Goal: Obtain resource: Obtain resource

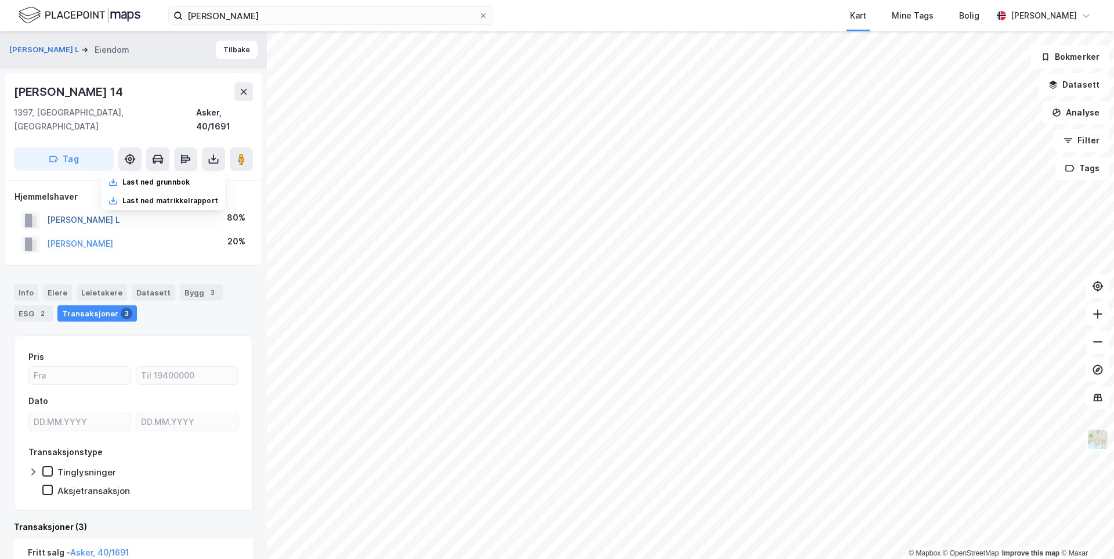
click at [0, 0] on button "[PERSON_NAME] L" at bounding box center [0, 0] width 0 height 0
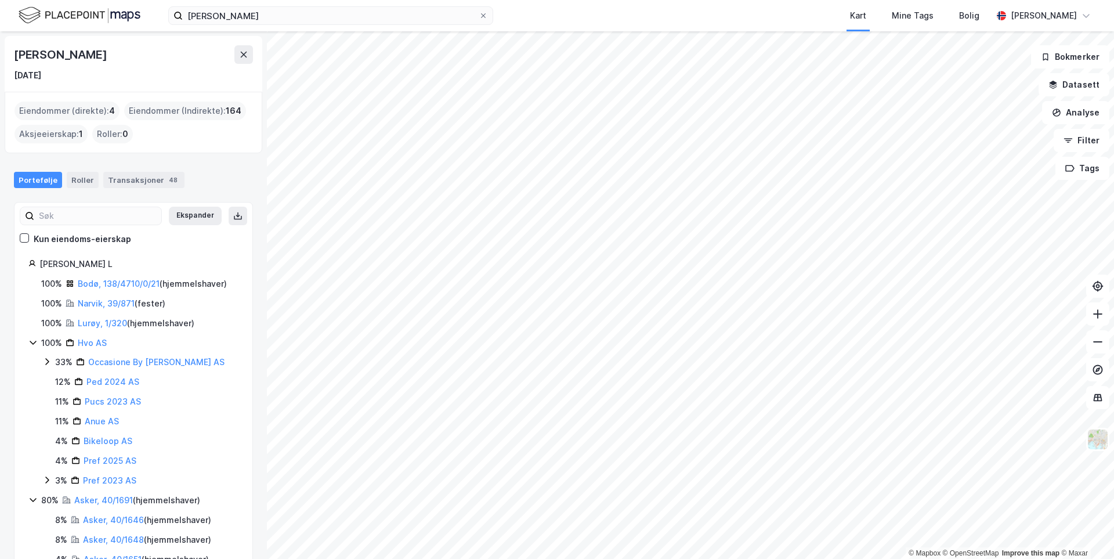
click at [101, 289] on div "[GEOGRAPHIC_DATA], 138/4710/0/21 ( hjemmelshaver )" at bounding box center [152, 284] width 149 height 14
click at [102, 287] on link "Bodø, 138/4710/0/21" at bounding box center [119, 284] width 82 height 10
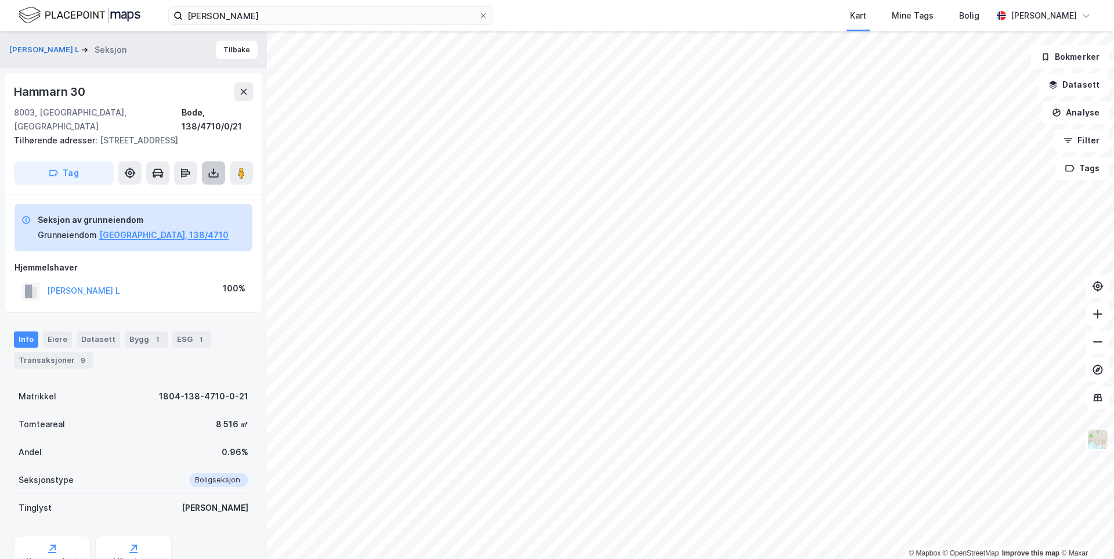
click at [215, 180] on button at bounding box center [213, 172] width 23 height 23
click at [187, 215] on div "Last ned matrikkelrapport" at bounding box center [170, 214] width 96 height 9
click at [78, 50] on button "[PERSON_NAME] L" at bounding box center [45, 50] width 72 height 12
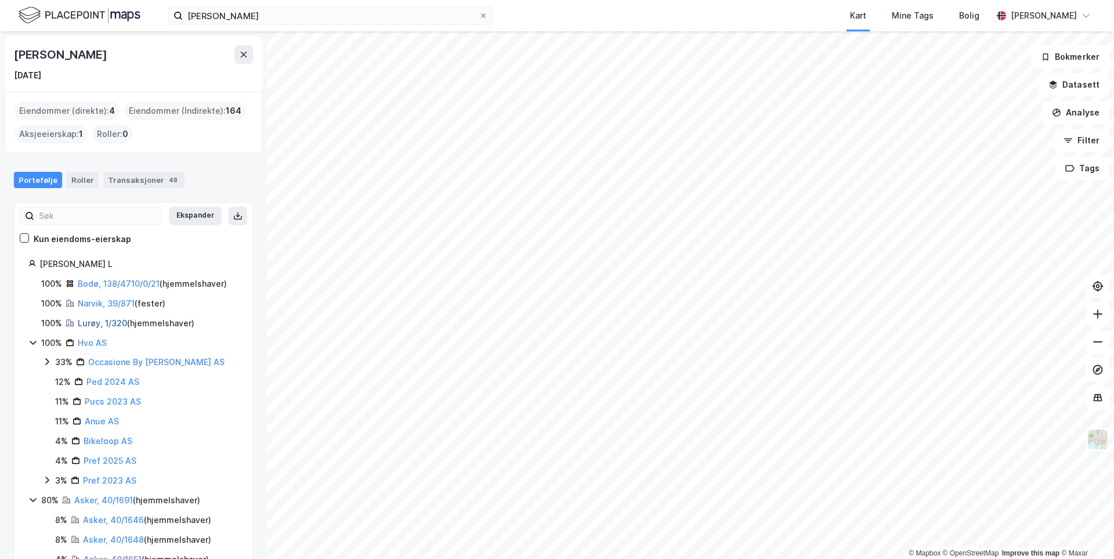
click at [103, 326] on link "Lurøy, 1/320" at bounding box center [102, 323] width 49 height 10
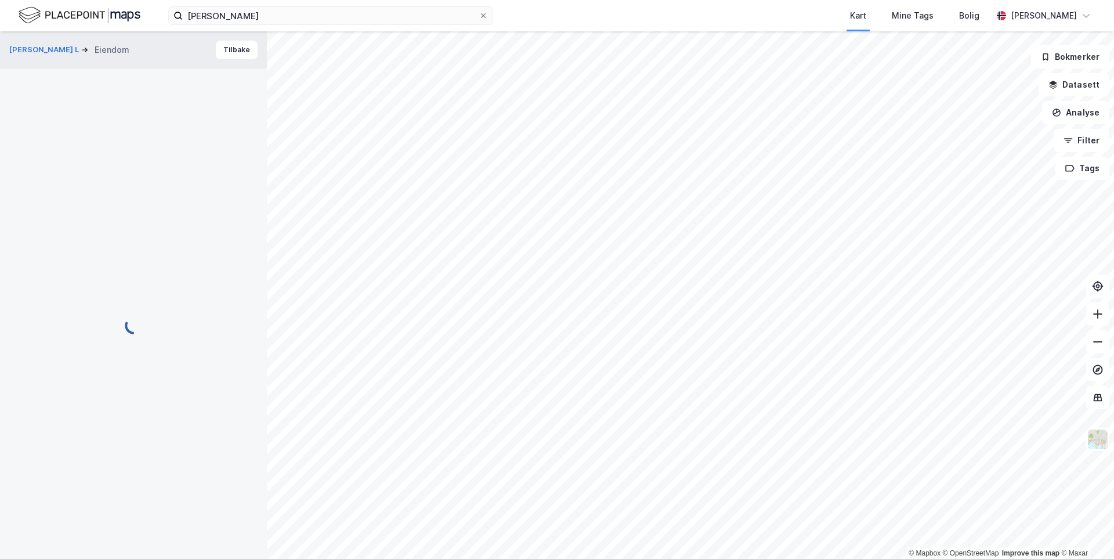
scroll to position [1, 0]
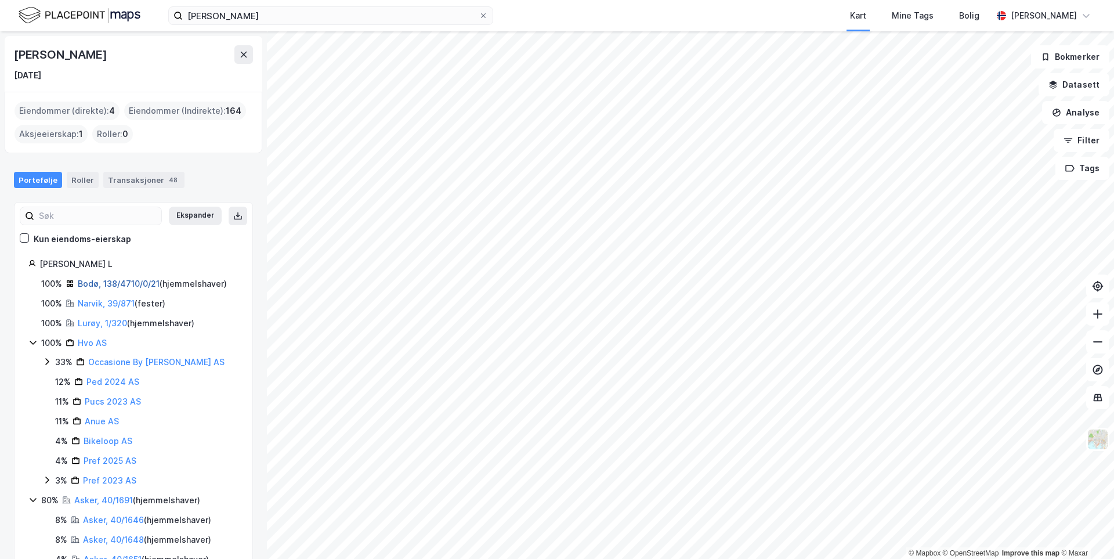
click at [106, 282] on link "Bodø, 138/4710/0/21" at bounding box center [119, 284] width 82 height 10
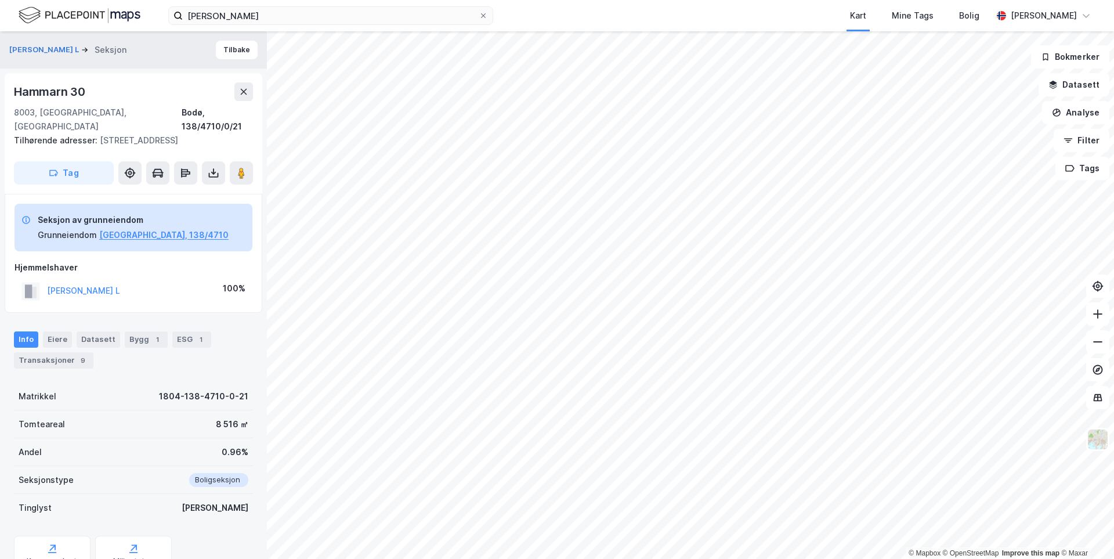
scroll to position [1, 0]
click at [206, 167] on button at bounding box center [213, 171] width 23 height 23
click at [196, 192] on div "Last ned grunnbok" at bounding box center [164, 195] width 124 height 19
click at [81, 50] on button "[PERSON_NAME] L" at bounding box center [45, 49] width 72 height 12
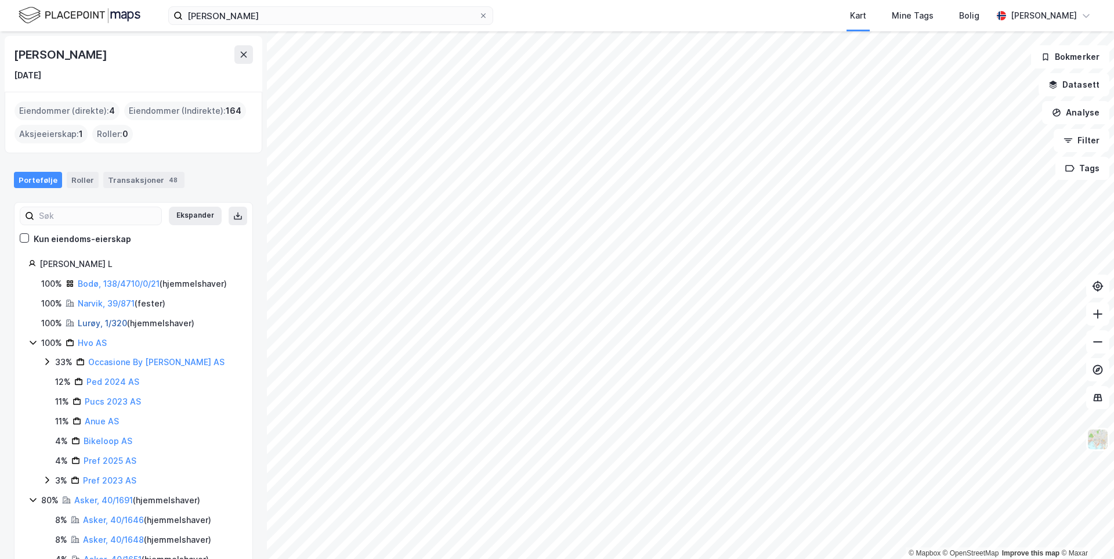
click at [110, 324] on link "Lurøy, 1/320" at bounding box center [102, 323] width 49 height 10
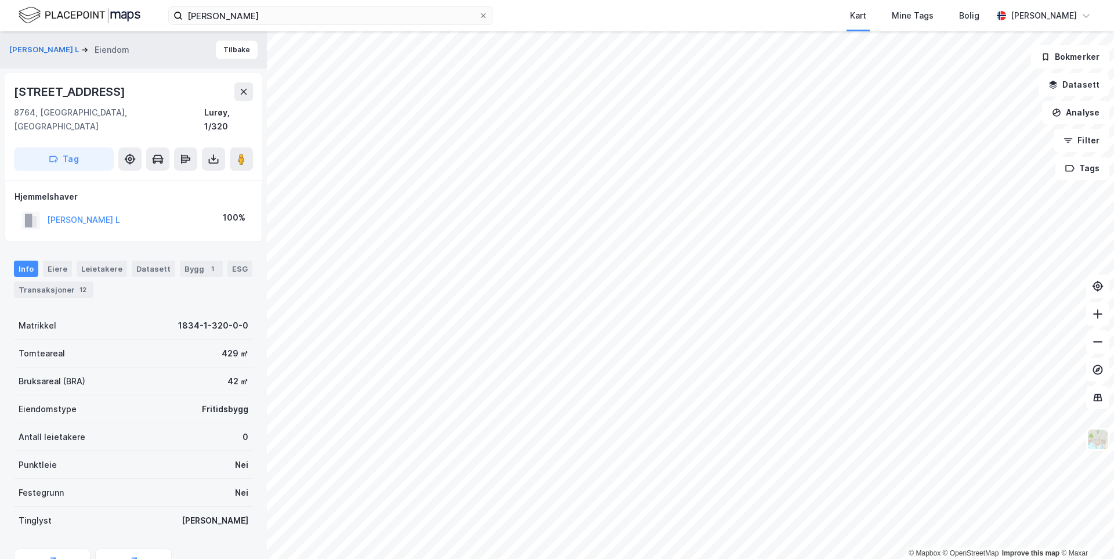
scroll to position [1, 0]
click at [0, 0] on button "[PERSON_NAME] L" at bounding box center [0, 0] width 0 height 0
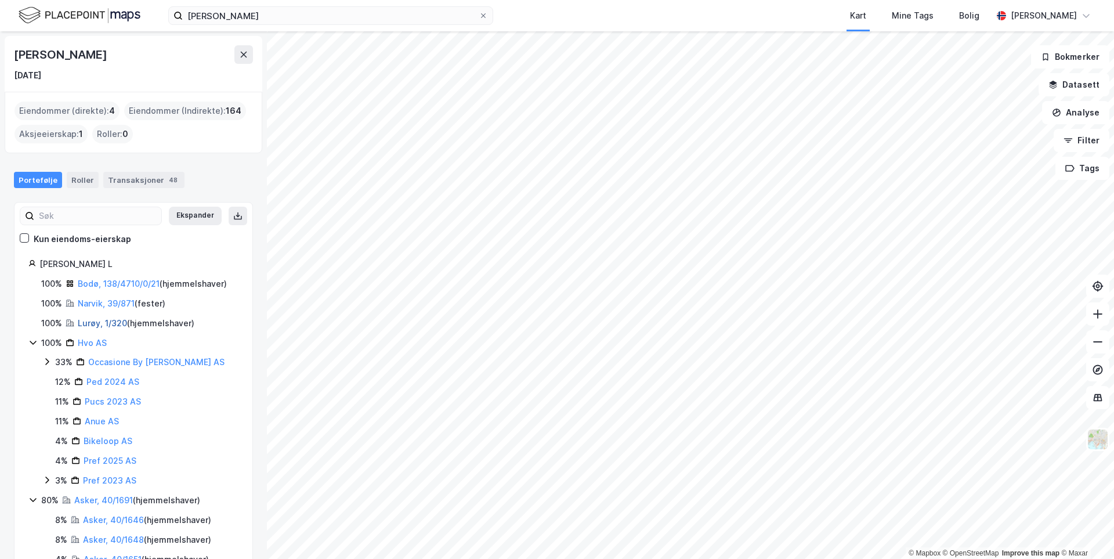
click at [99, 325] on link "Lurøy, 1/320" at bounding box center [102, 323] width 49 height 10
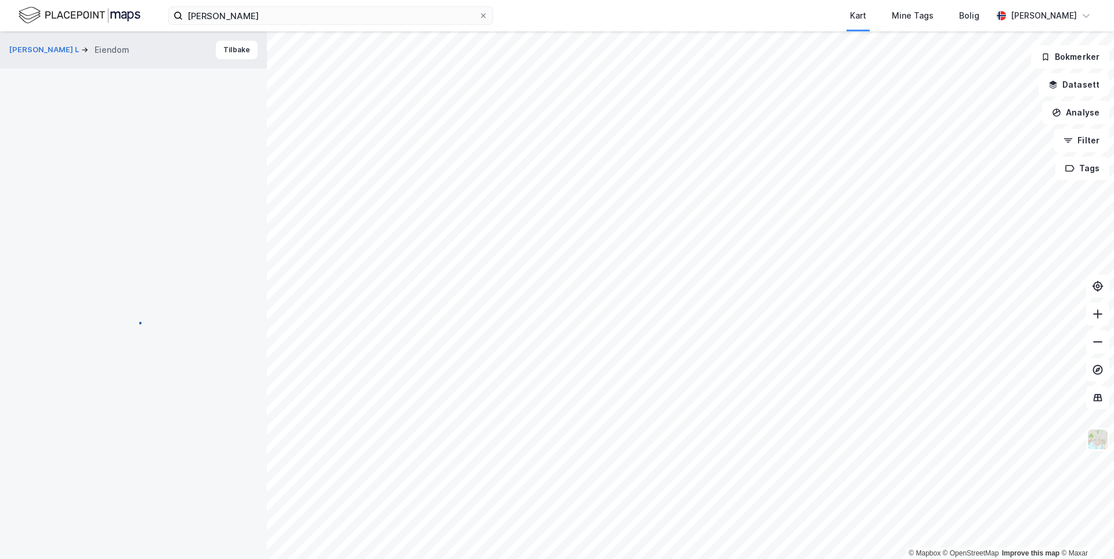
scroll to position [1, 0]
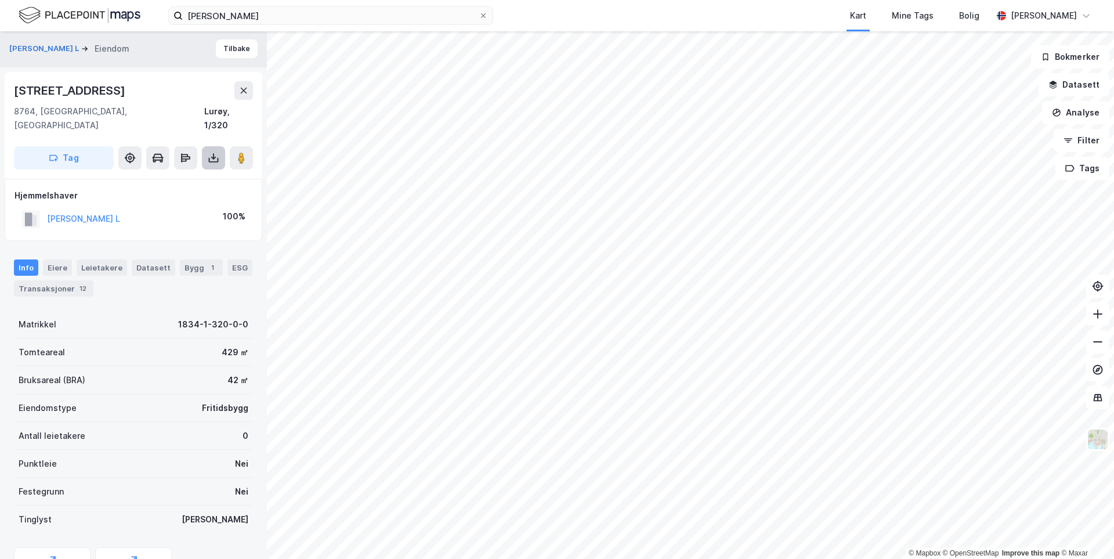
click at [214, 152] on icon at bounding box center [214, 158] width 12 height 12
click at [186, 176] on div "Last ned grunnbok" at bounding box center [155, 180] width 67 height 9
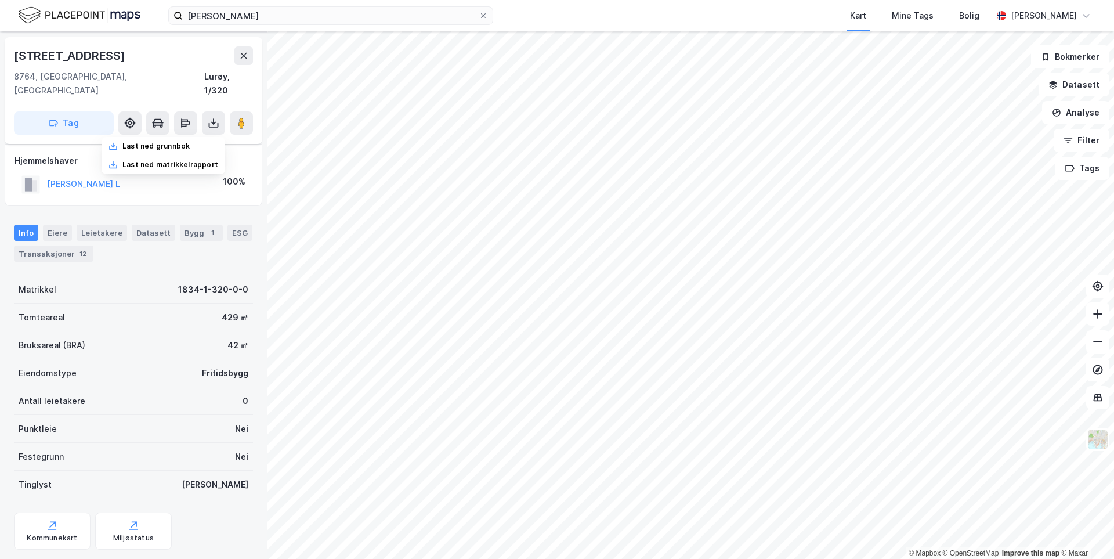
scroll to position [50, 0]
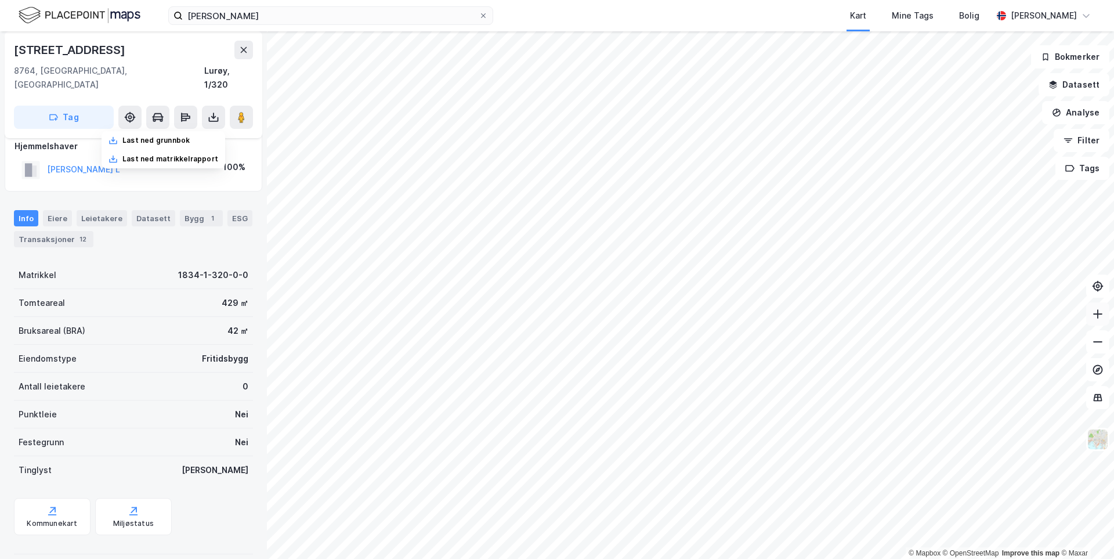
click at [1101, 319] on icon at bounding box center [1098, 314] width 12 height 12
click at [252, 109] on button at bounding box center [241, 117] width 23 height 23
click at [502, 259] on div "© Mapbox © OpenStreetMap Improve this map © [PERSON_NAME] L Eiendom Tilbake [ST…" at bounding box center [557, 295] width 1114 height 528
click at [246, 111] on icon at bounding box center [242, 117] width 12 height 12
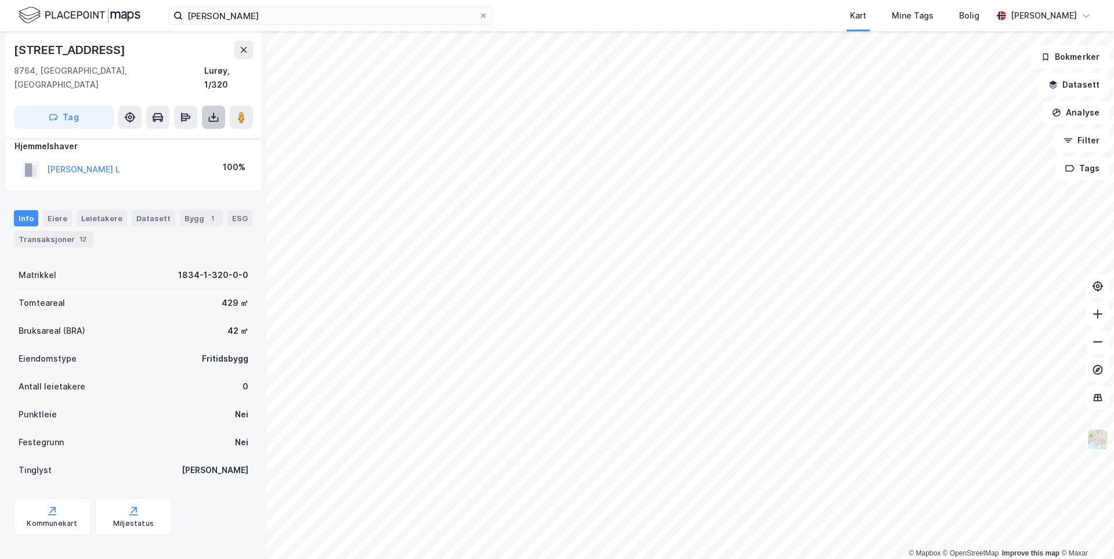
click at [210, 111] on icon at bounding box center [214, 117] width 12 height 12
click at [194, 131] on div "Last ned grunnbok" at bounding box center [164, 140] width 124 height 19
click at [0, 0] on button "[PERSON_NAME] L" at bounding box center [0, 0] width 0 height 0
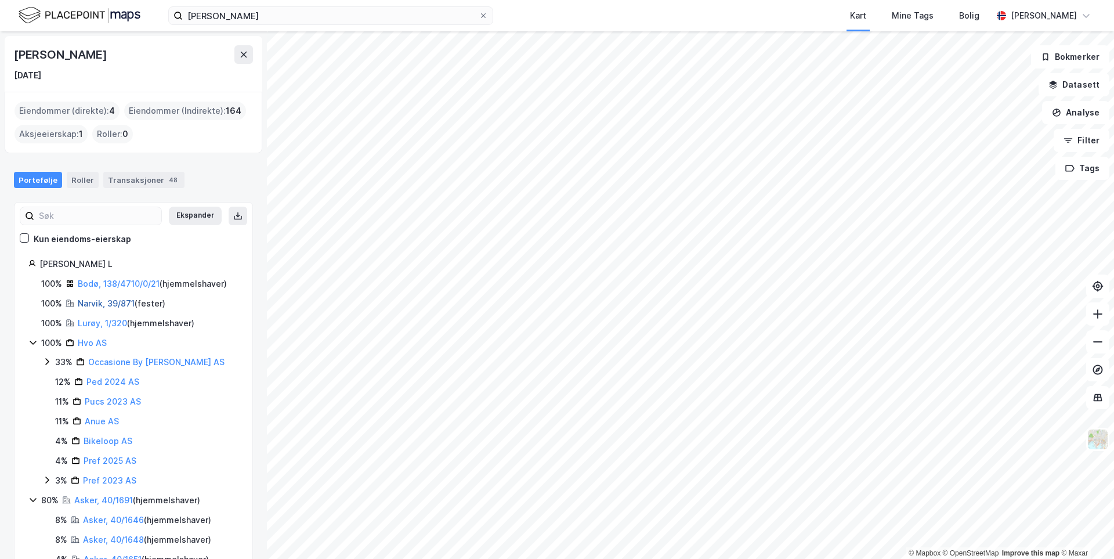
click at [116, 303] on link "Narvik, 39/871" at bounding box center [106, 303] width 57 height 10
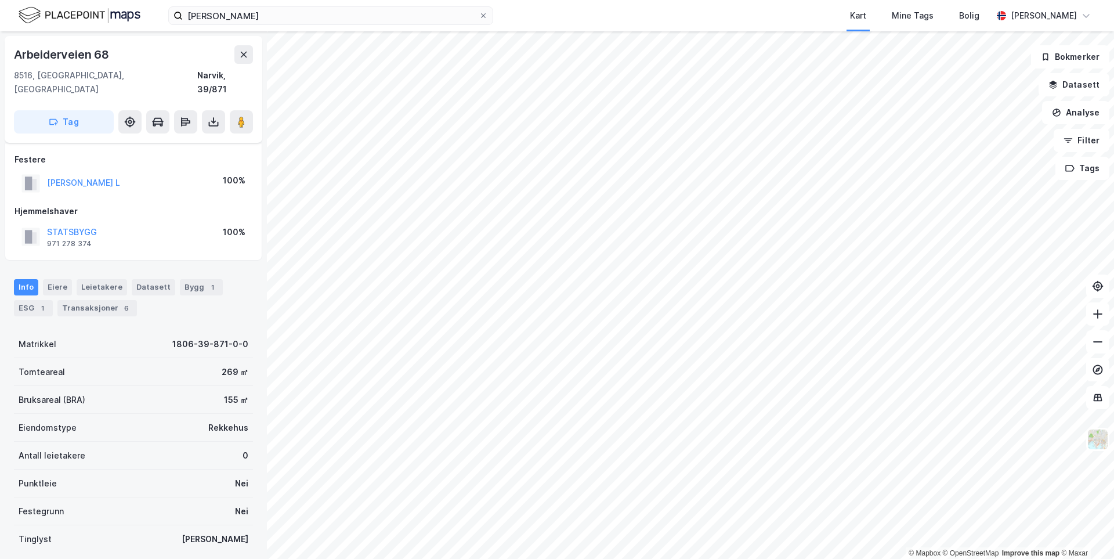
scroll to position [37, 0]
click at [205, 110] on button at bounding box center [213, 121] width 23 height 23
click at [206, 136] on div "Last ned grunnbok" at bounding box center [164, 145] width 124 height 19
